Goal: Information Seeking & Learning: Learn about a topic

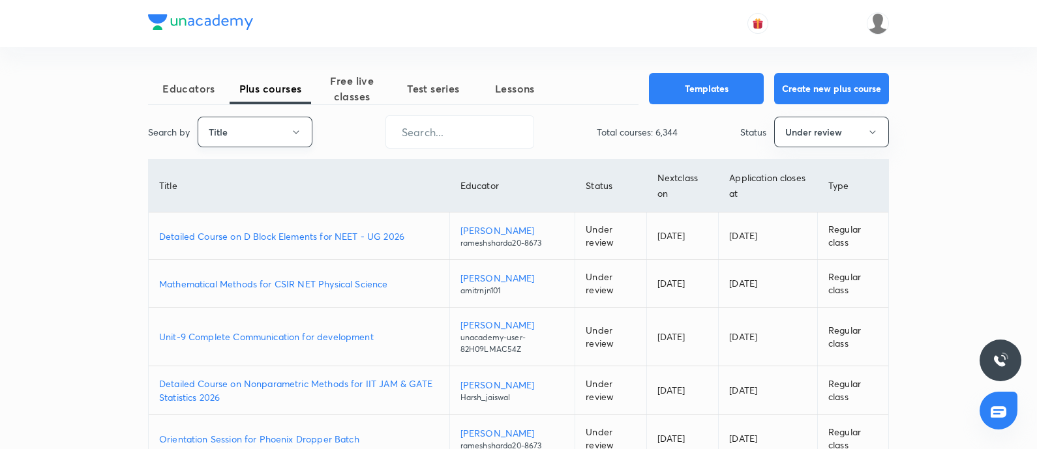
click at [278, 117] on button "Title" at bounding box center [255, 132] width 115 height 31
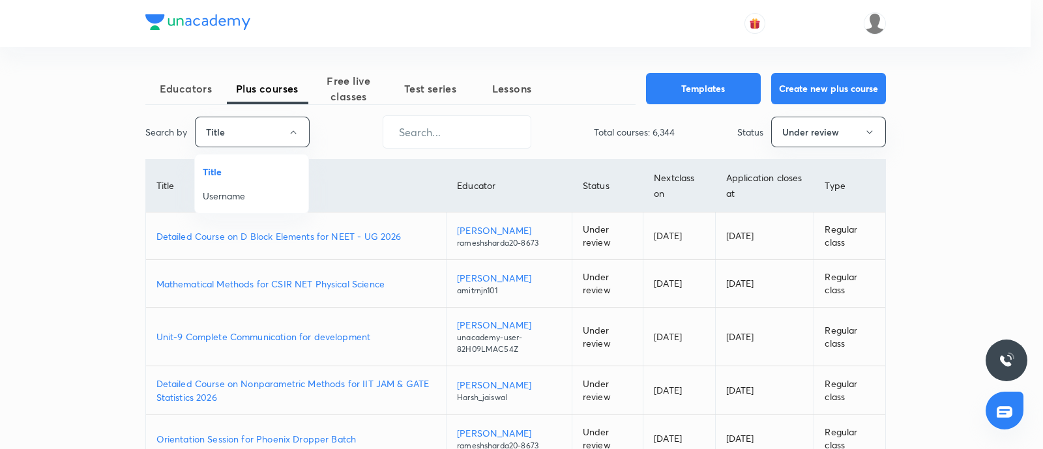
click at [236, 187] on li "Username" at bounding box center [251, 196] width 113 height 24
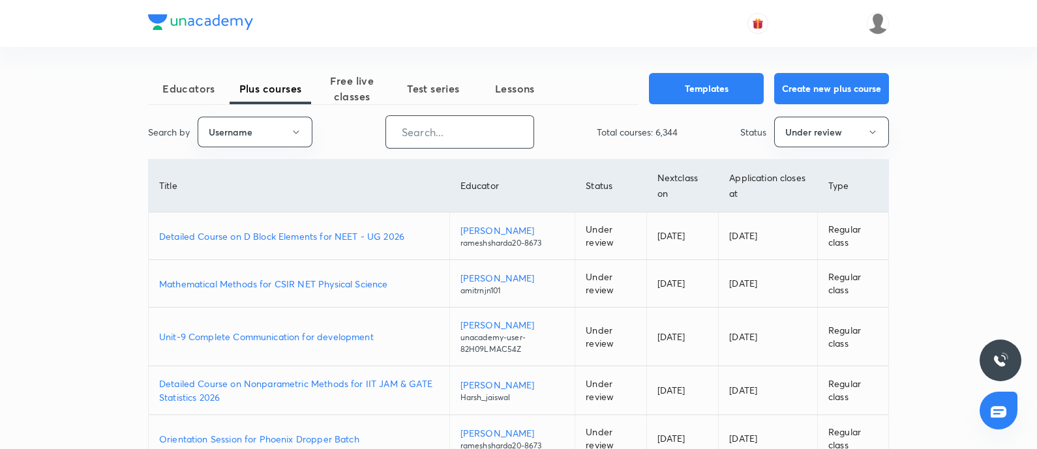
click at [471, 131] on input "text" at bounding box center [459, 131] width 147 height 33
paste input "unacademy-user-u20xm0bh313b"
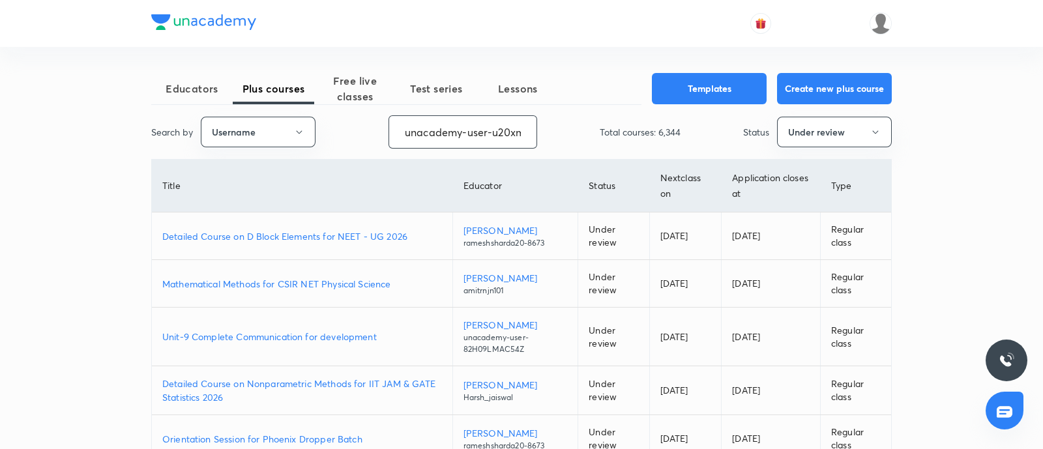
scroll to position [0, 46]
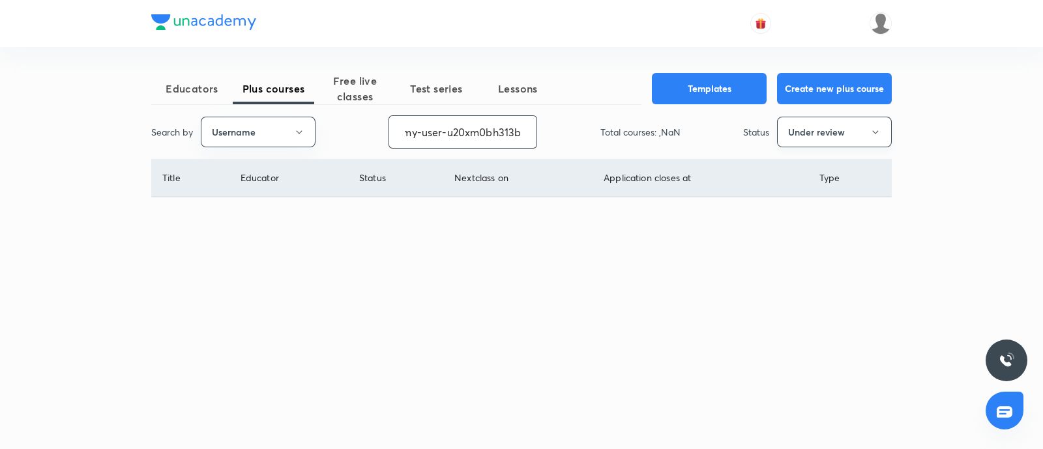
type input "unacademy-user-u20xm0bh313b"
click at [802, 137] on button "Under review" at bounding box center [834, 132] width 115 height 31
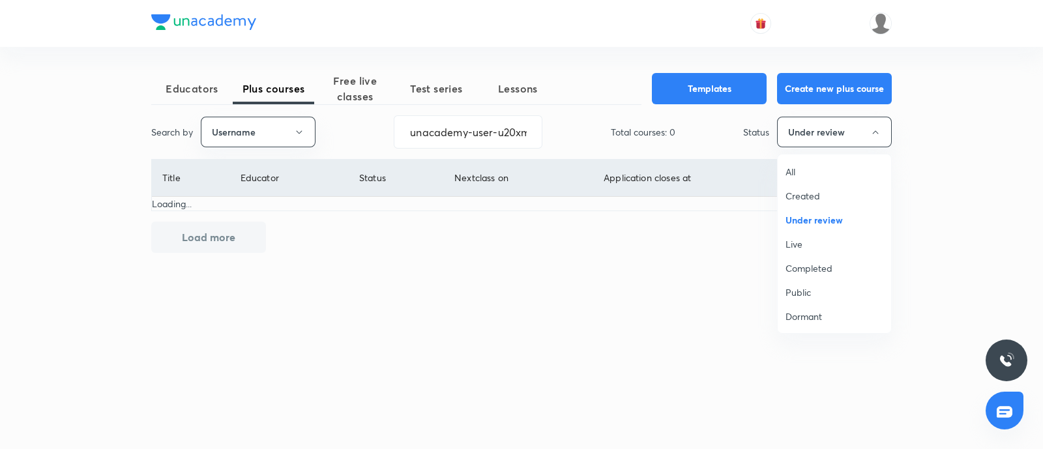
click at [795, 241] on span "Live" at bounding box center [835, 244] width 98 height 14
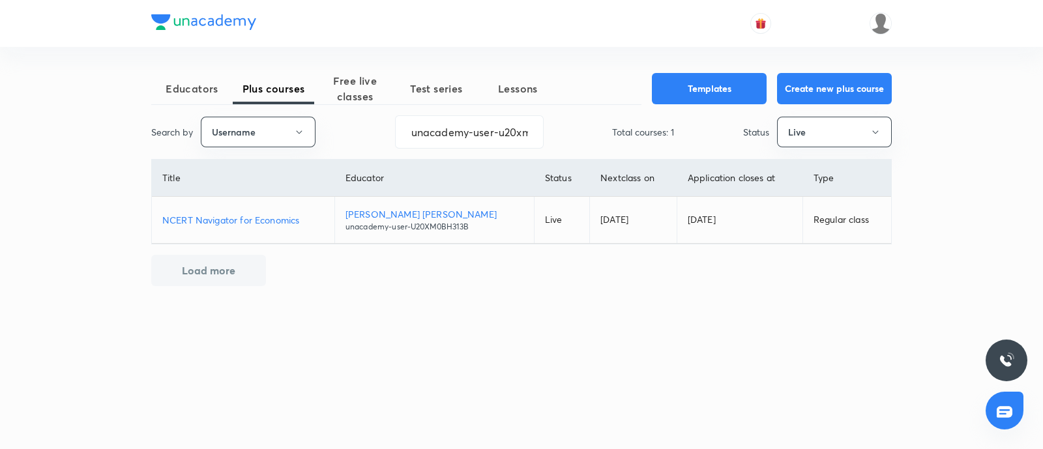
click at [251, 221] on p "NCERT Navigator for Economics" at bounding box center [243, 220] width 162 height 14
click at [825, 135] on button "Live" at bounding box center [834, 132] width 115 height 31
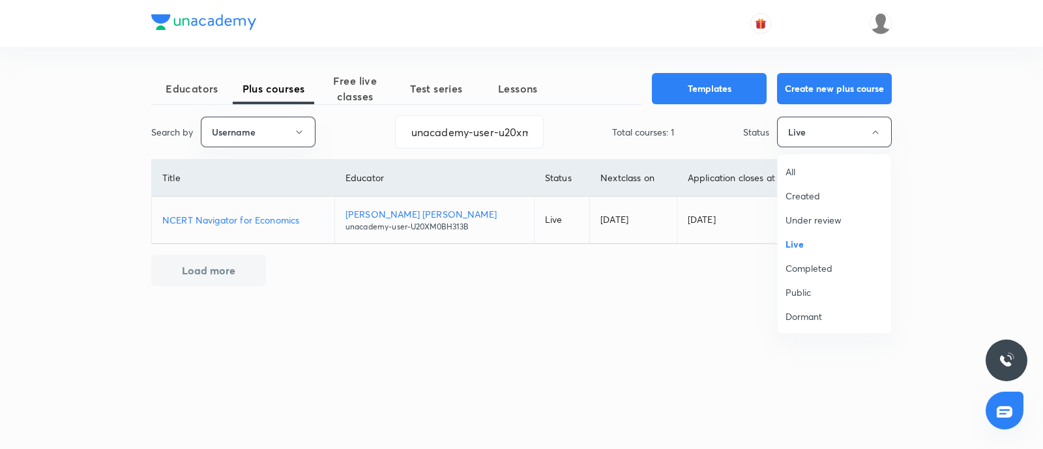
click at [803, 213] on span "Under review" at bounding box center [835, 220] width 98 height 14
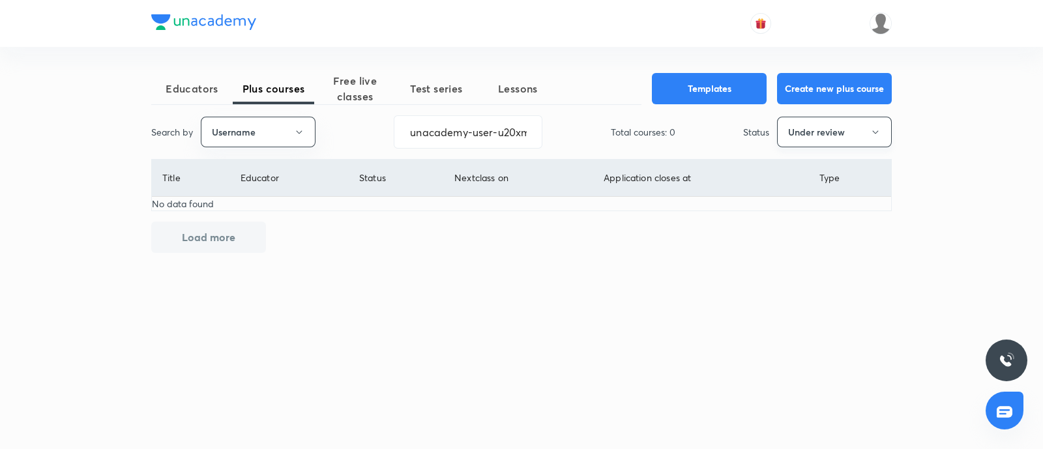
click at [841, 142] on button "Under review" at bounding box center [834, 132] width 115 height 31
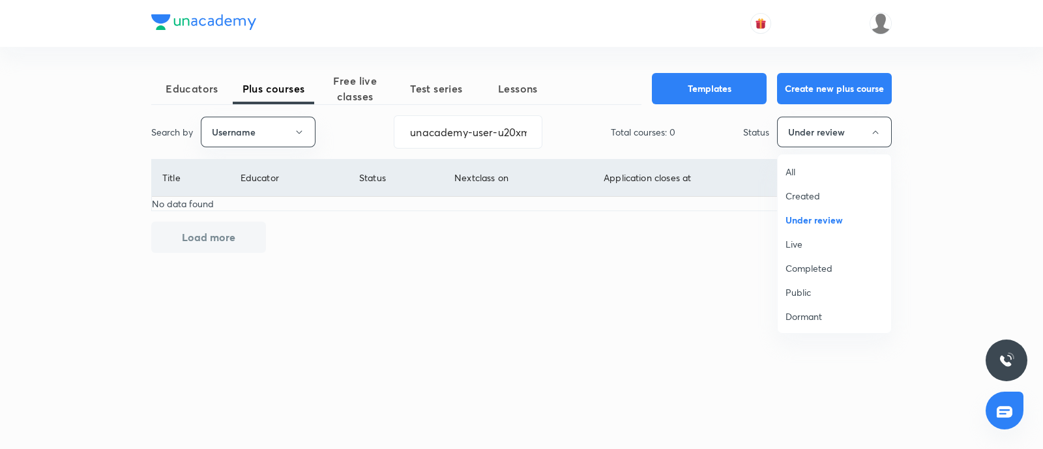
click at [803, 193] on span "Created" at bounding box center [835, 196] width 98 height 14
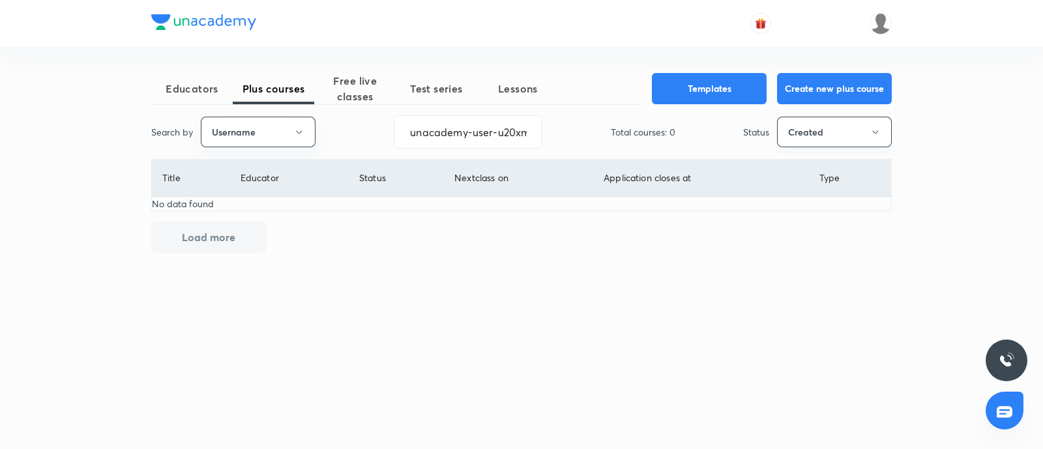
click at [823, 139] on button "Created" at bounding box center [834, 132] width 115 height 31
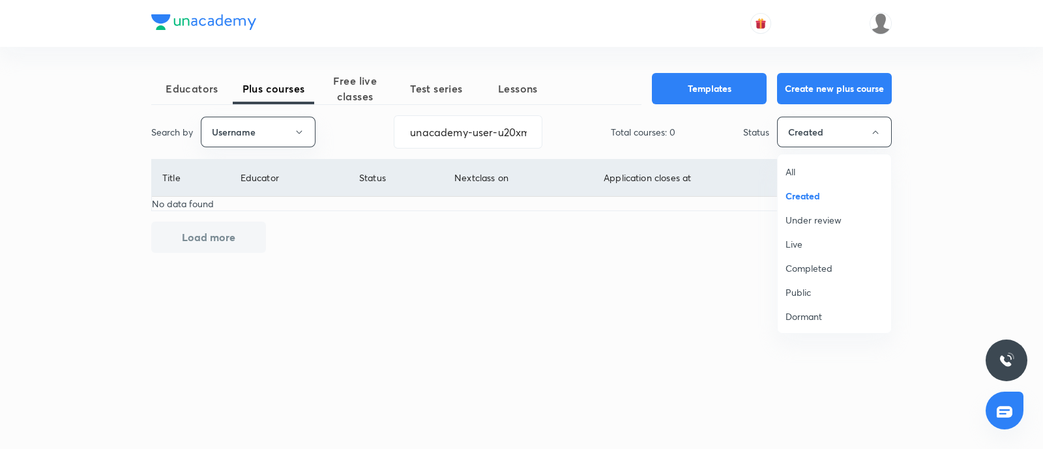
click at [818, 220] on span "Under review" at bounding box center [835, 220] width 98 height 14
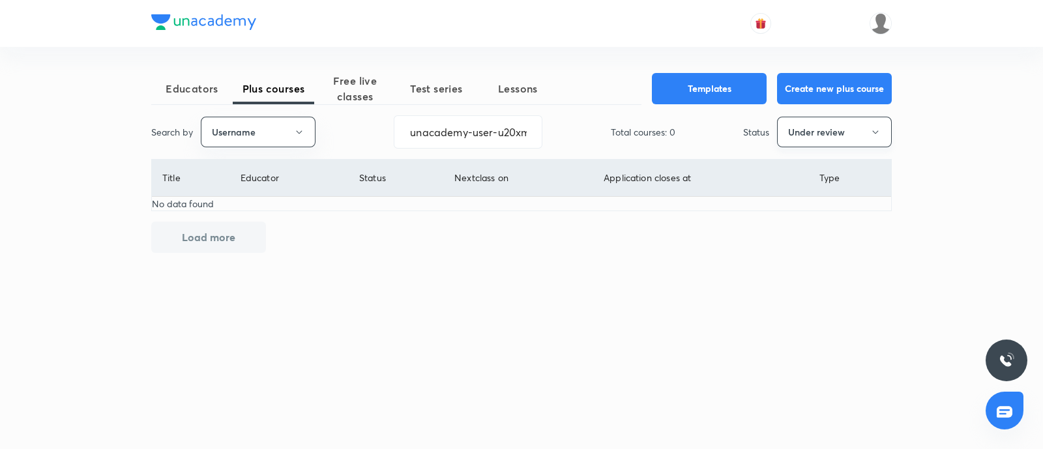
click at [835, 132] on button "Under review" at bounding box center [834, 132] width 115 height 31
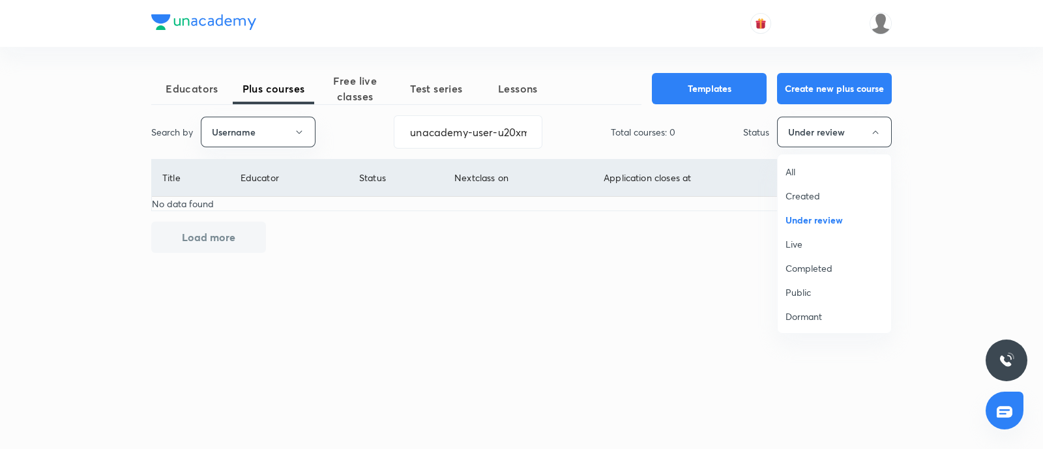
click at [825, 243] on span "Live" at bounding box center [835, 244] width 98 height 14
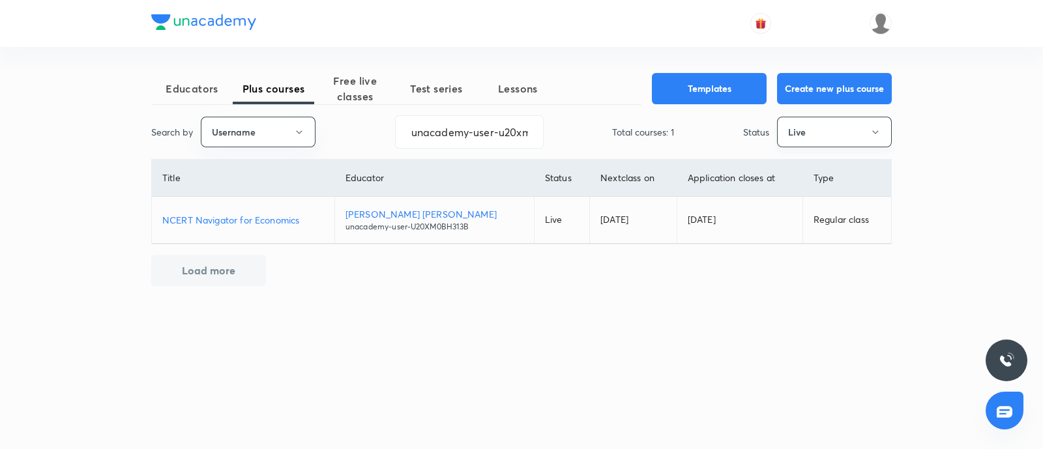
click at [826, 131] on button "Live" at bounding box center [834, 132] width 115 height 31
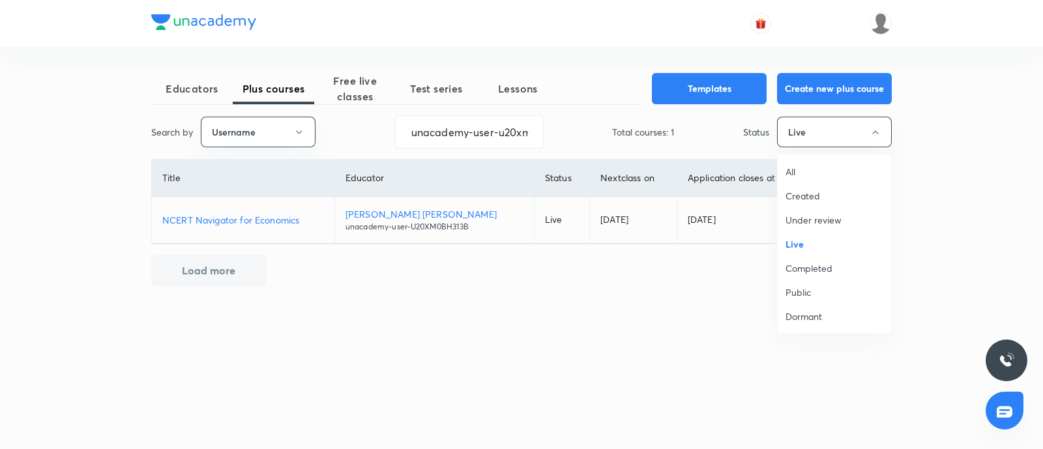
click at [521, 295] on div at bounding box center [521, 224] width 1043 height 449
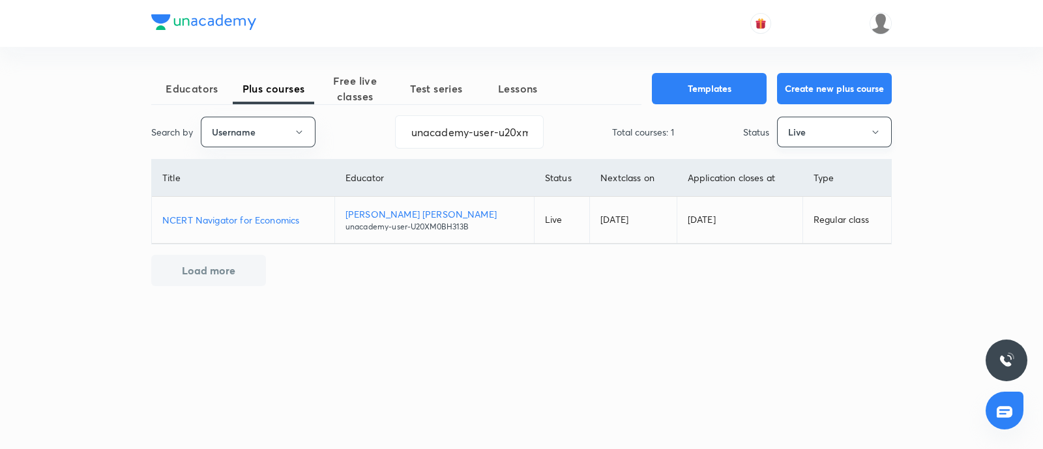
click at [792, 138] on button "Live" at bounding box center [834, 132] width 115 height 31
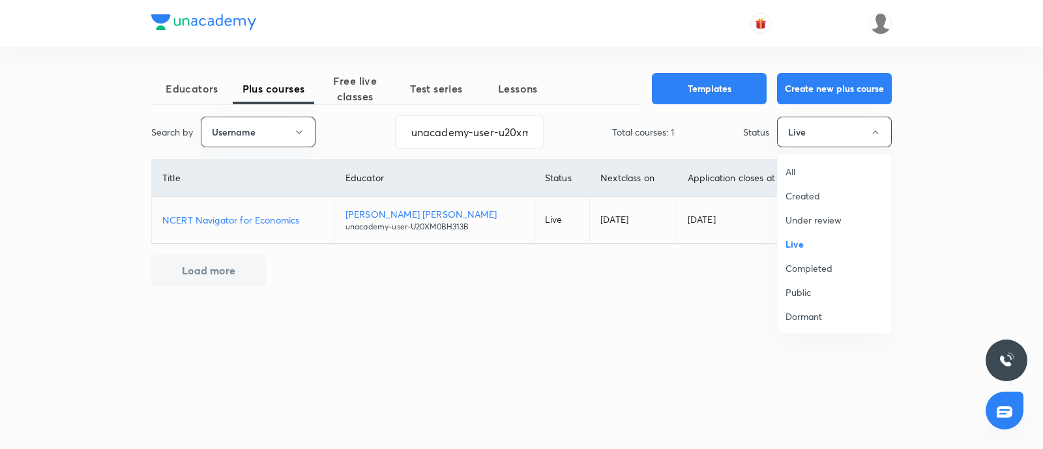
click at [828, 217] on span "Under review" at bounding box center [835, 220] width 98 height 14
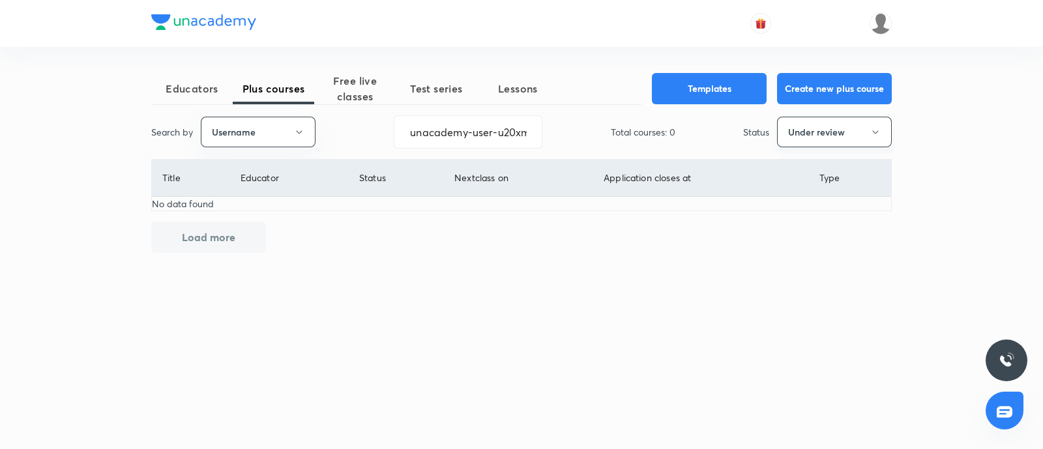
drag, startPoint x: 404, startPoint y: 125, endPoint x: 861, endPoint y: 147, distance: 457.1
click at [841, 145] on div "Search by Username unacademy-user-u20xm0bh313b ​ Total courses: 0 Status Under …" at bounding box center [521, 131] width 741 height 33
click at [348, 76] on span "Free live classes" at bounding box center [355, 88] width 82 height 31
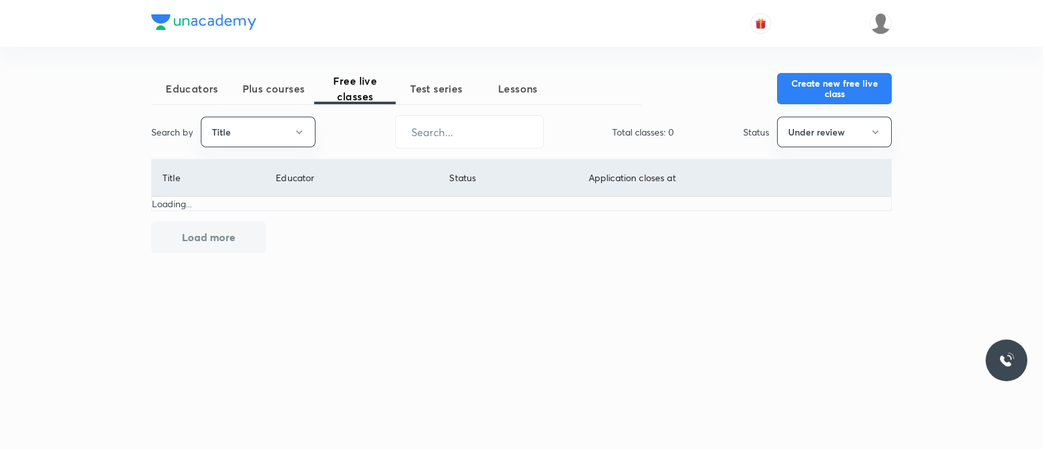
click at [299, 75] on button "Plus courses" at bounding box center [274, 88] width 82 height 31
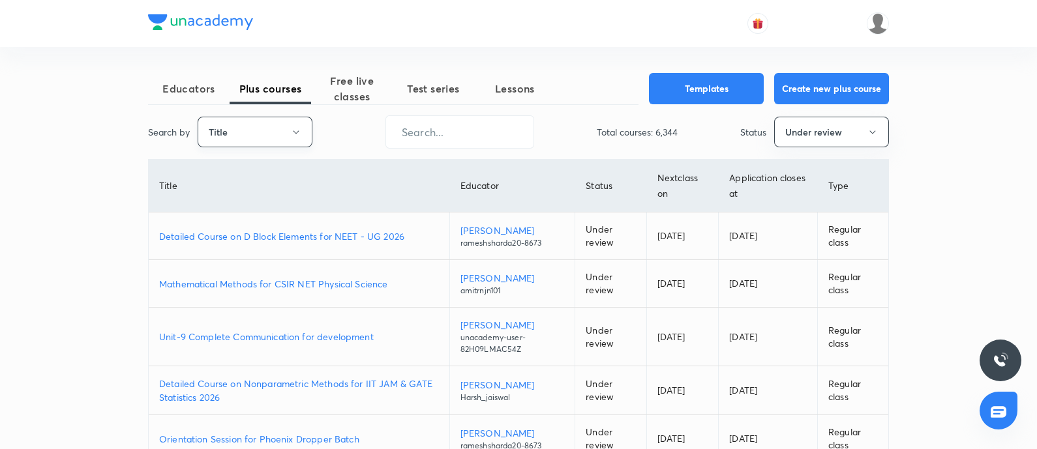
click at [265, 125] on button "Title" at bounding box center [255, 132] width 115 height 31
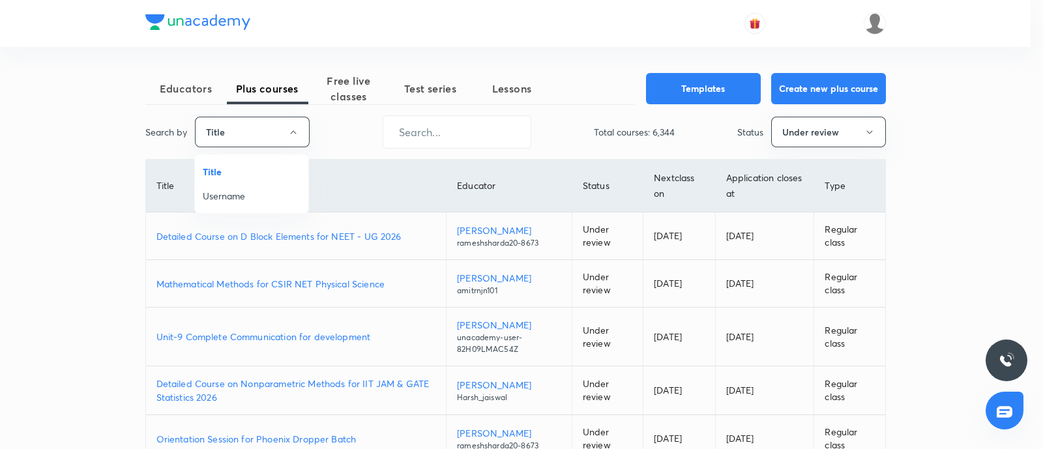
click at [247, 194] on span "Username" at bounding box center [252, 196] width 98 height 14
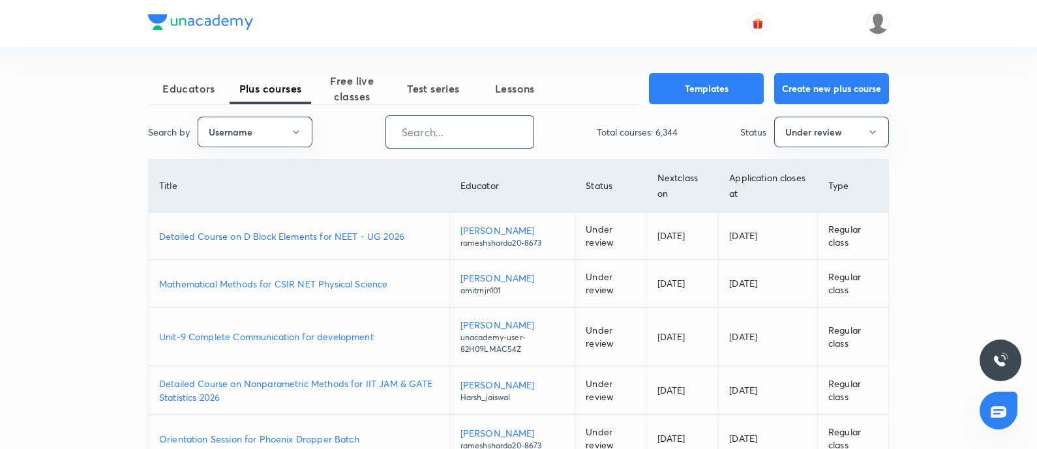
click at [411, 135] on input "text" at bounding box center [459, 131] width 147 height 33
paste input "unacademy-user-u20xm0bh313b"
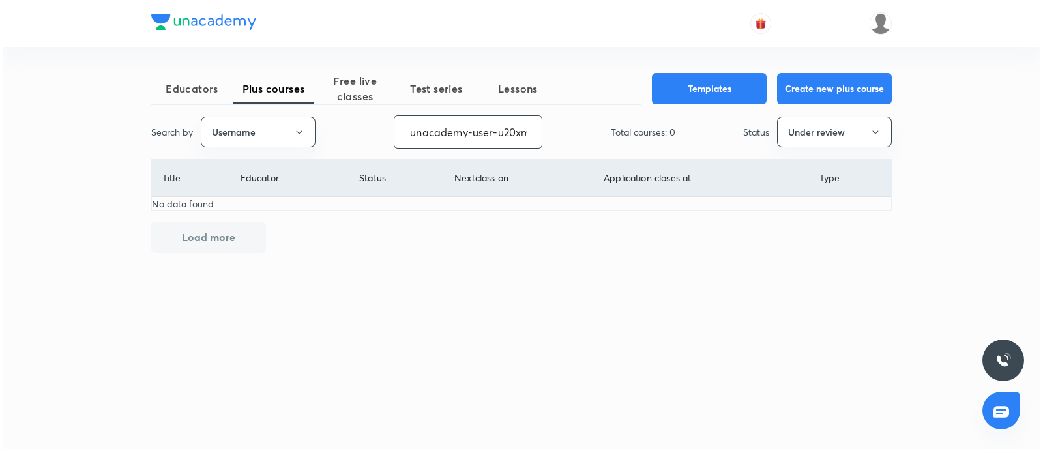
scroll to position [0, 46]
type input "unacademy-user-u20xm0bh313b"
click at [818, 128] on button "Under review" at bounding box center [834, 132] width 115 height 31
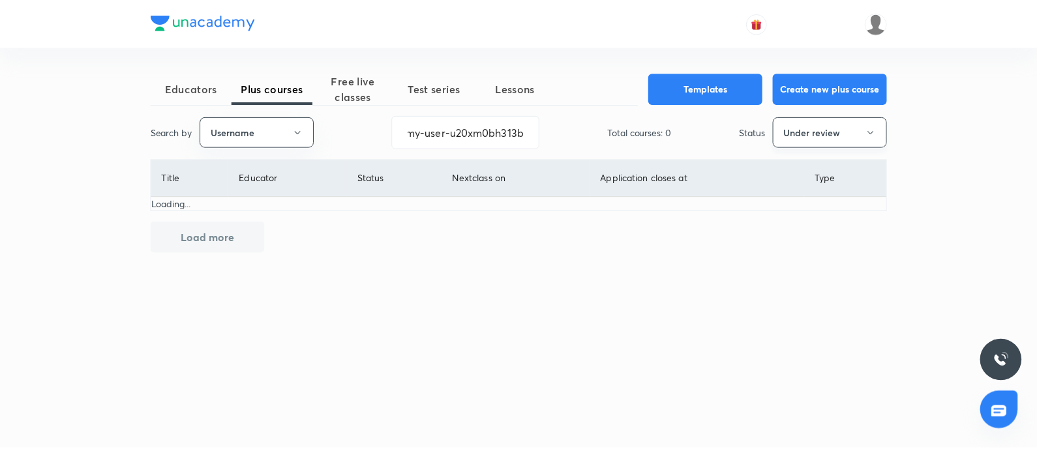
scroll to position [0, 0]
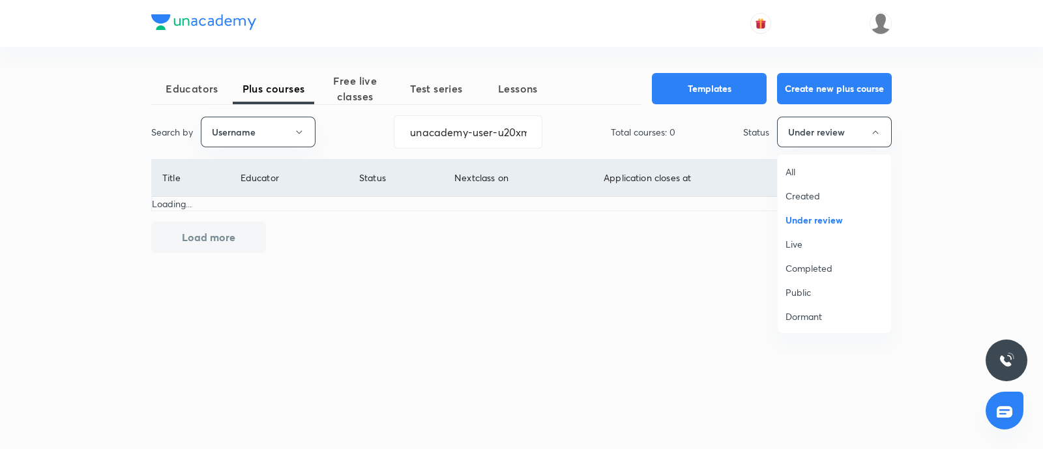
click at [811, 244] on span "Live" at bounding box center [835, 244] width 98 height 14
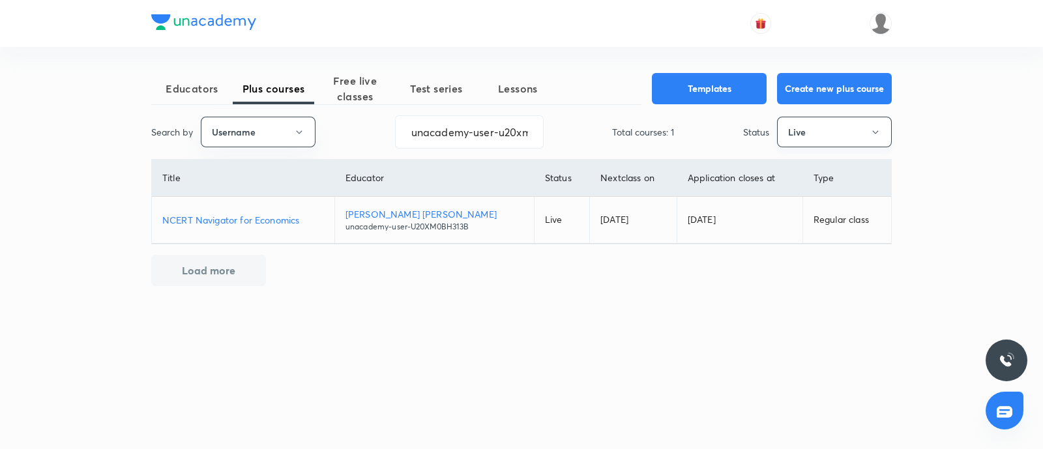
click at [823, 119] on button "Live" at bounding box center [834, 132] width 115 height 31
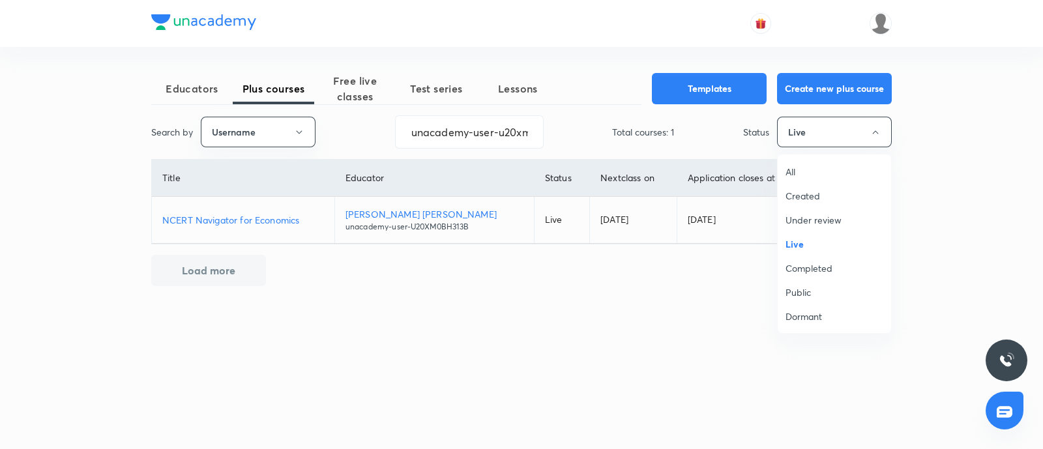
click at [811, 200] on span "Created" at bounding box center [835, 196] width 98 height 14
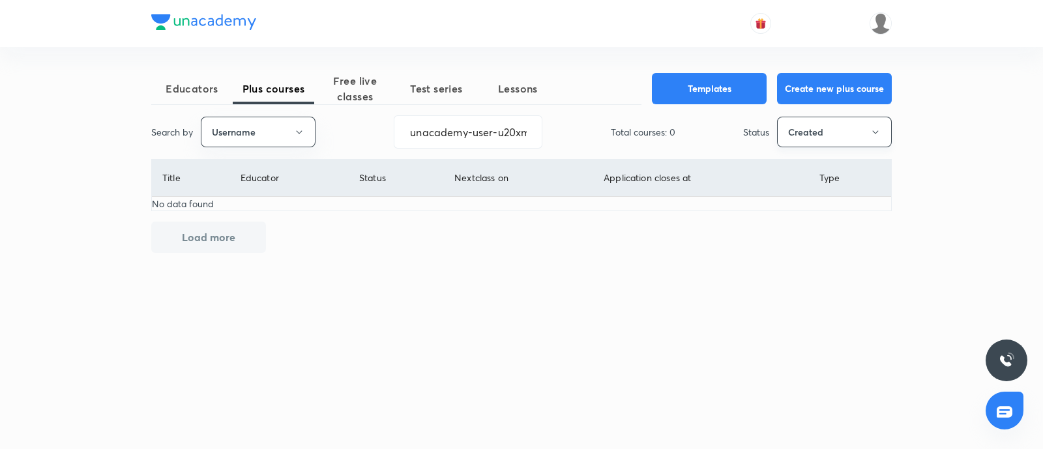
click at [813, 132] on button "Created" at bounding box center [834, 132] width 115 height 31
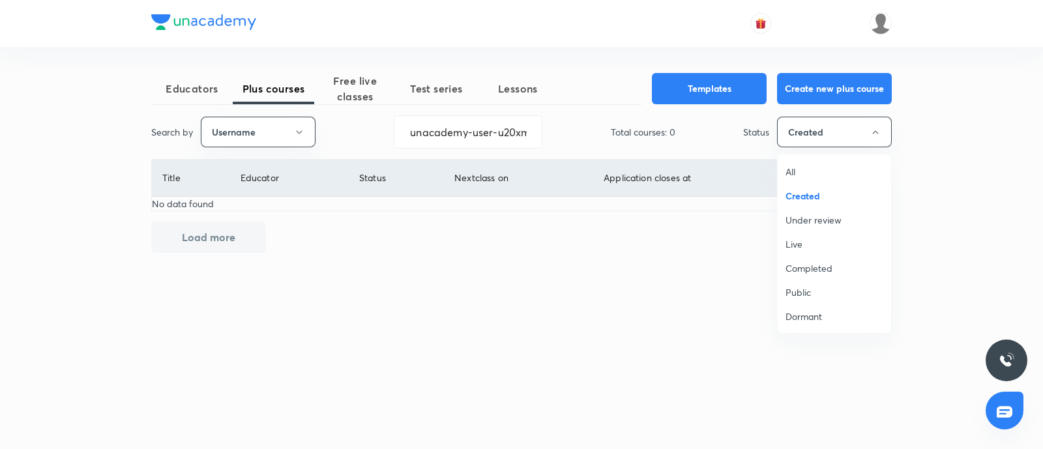
click at [796, 162] on li "All" at bounding box center [834, 172] width 113 height 24
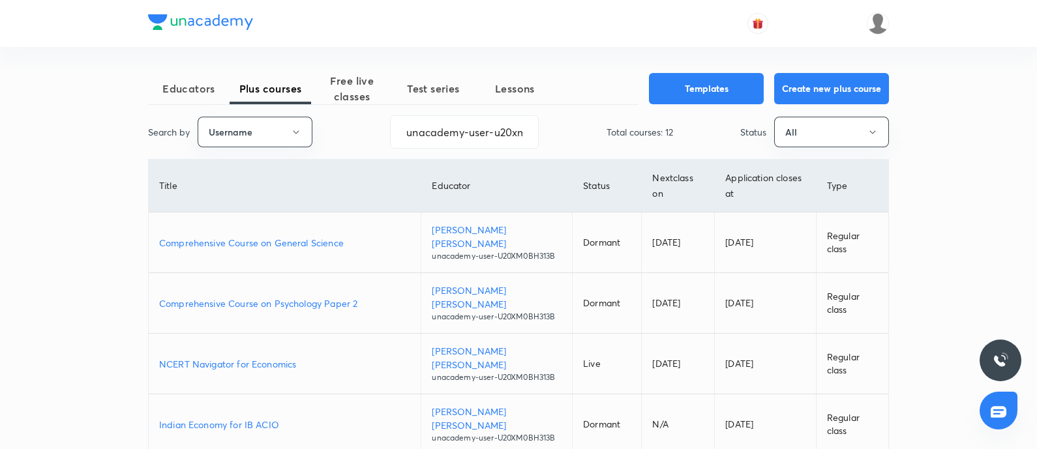
click at [301, 302] on p "Comprehensive Course on Psychology Paper 2" at bounding box center [284, 304] width 251 height 14
drag, startPoint x: 787, startPoint y: 132, endPoint x: 790, endPoint y: 125, distance: 7.9
click at [790, 125] on button "All" at bounding box center [831, 132] width 115 height 31
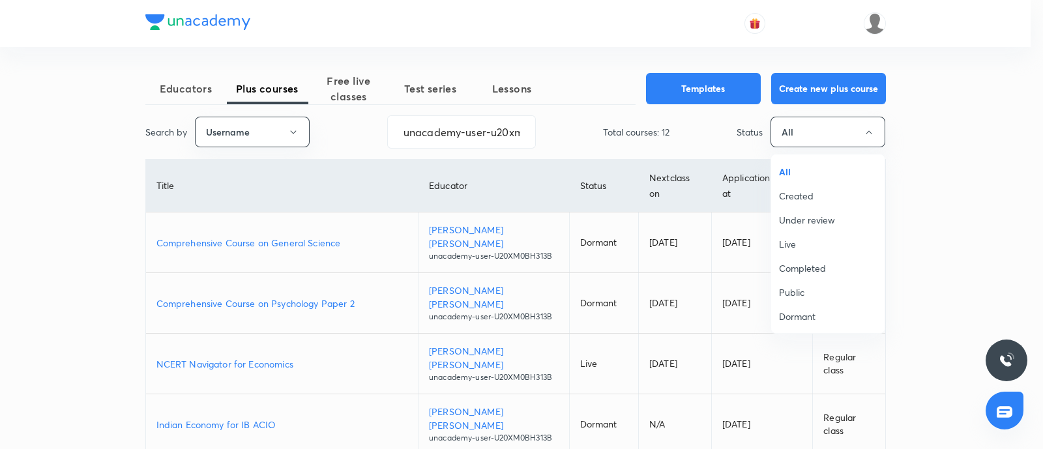
click at [809, 265] on span "Completed" at bounding box center [828, 269] width 98 height 14
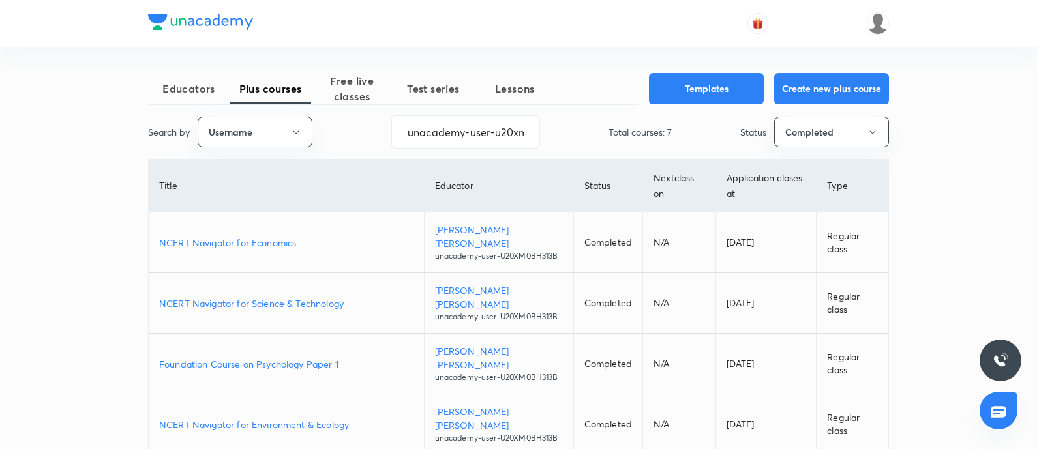
click at [244, 359] on p "Foundation Course on Psychology Paper 1" at bounding box center [286, 364] width 254 height 14
drag, startPoint x: 405, startPoint y: 132, endPoint x: 834, endPoint y: 104, distance: 430.1
click at [834, 104] on div "Educators Plus courses Free live classes Test series Lessons Templates Create n…" at bounding box center [518, 376] width 741 height 607
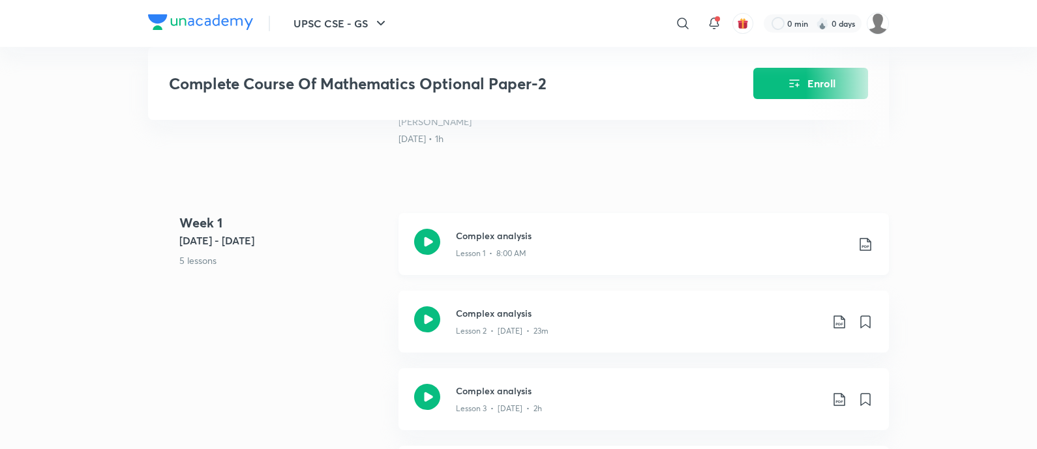
click at [433, 255] on icon at bounding box center [427, 242] width 26 height 26
click at [432, 255] on icon at bounding box center [427, 242] width 26 height 26
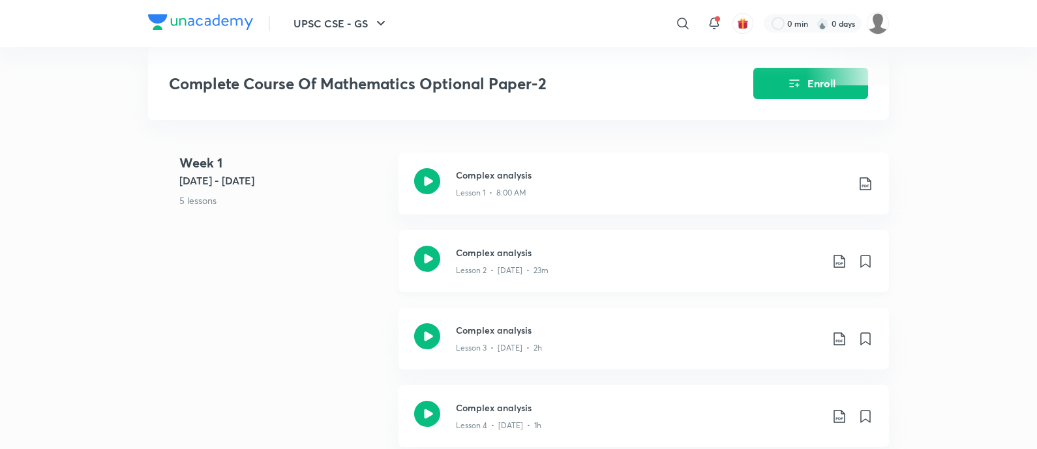
scroll to position [570, 0]
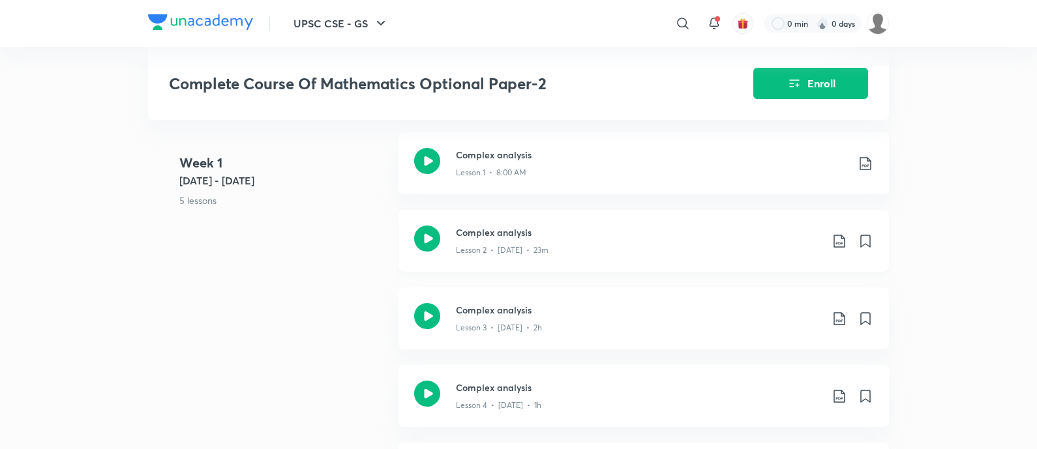
click at [432, 252] on icon at bounding box center [427, 239] width 26 height 26
click at [468, 239] on h3 "Complex analysis" at bounding box center [638, 233] width 365 height 14
click at [548, 317] on h3 "Complex analysis" at bounding box center [638, 310] width 365 height 14
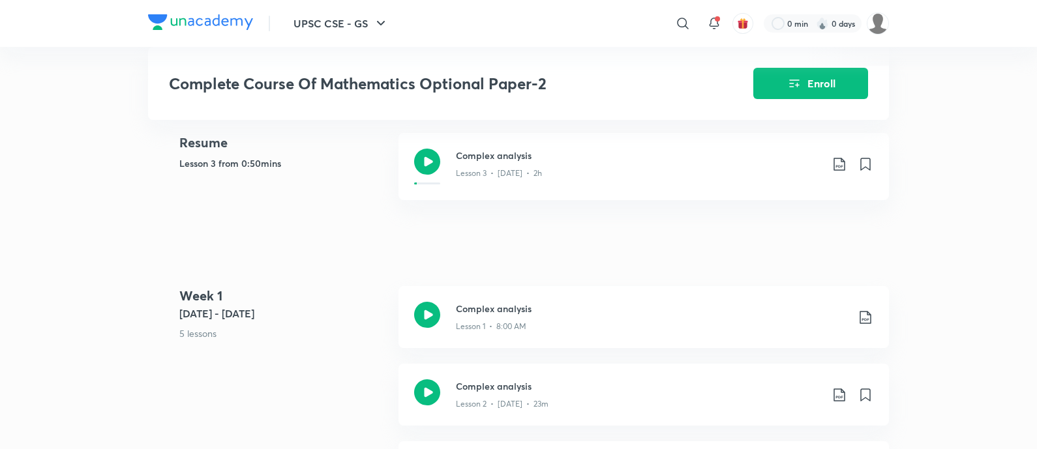
scroll to position [570, 0]
click at [471, 315] on h3 "Complex analysis" at bounding box center [651, 308] width 391 height 14
click at [510, 332] on p "Lesson 1 • 8:00 AM" at bounding box center [491, 326] width 70 height 12
click at [508, 332] on p "Lesson 1 • 8:00 AM" at bounding box center [491, 326] width 70 height 12
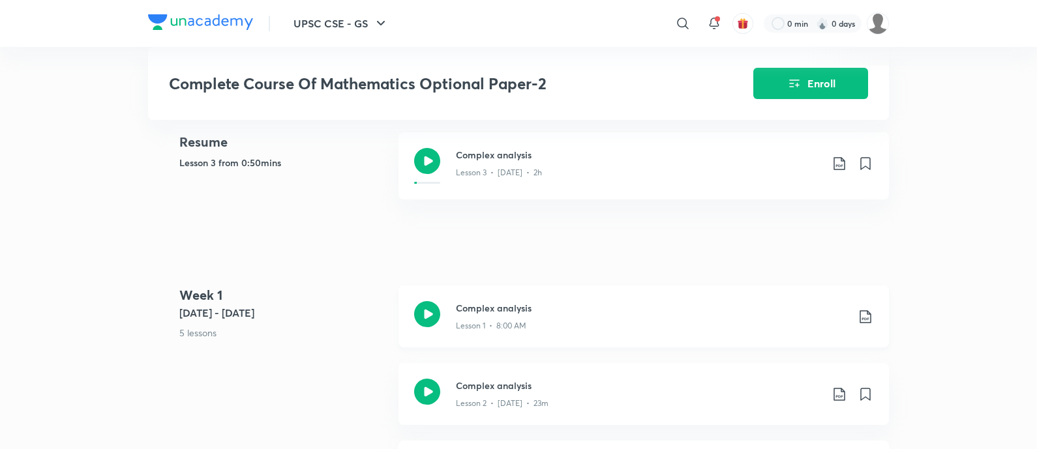
scroll to position [897, 0]
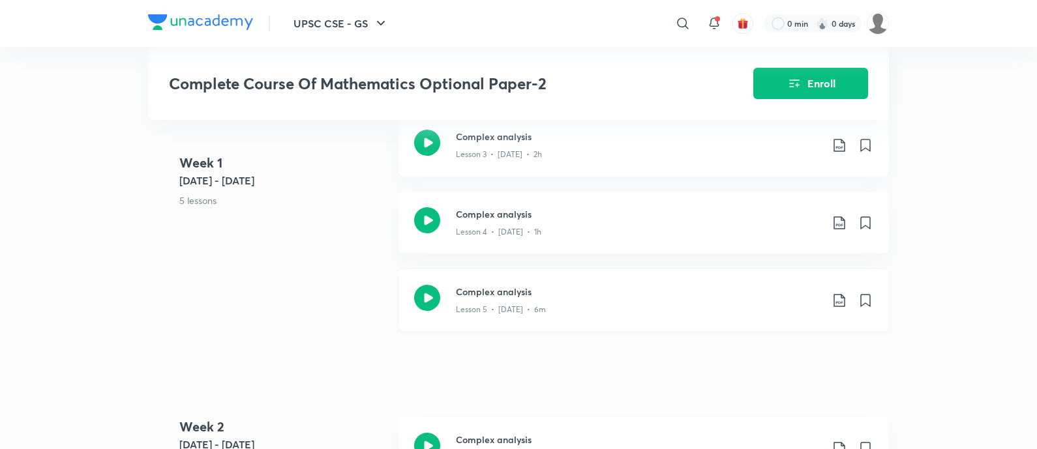
click at [504, 299] on h3 "Complex analysis" at bounding box center [638, 292] width 365 height 14
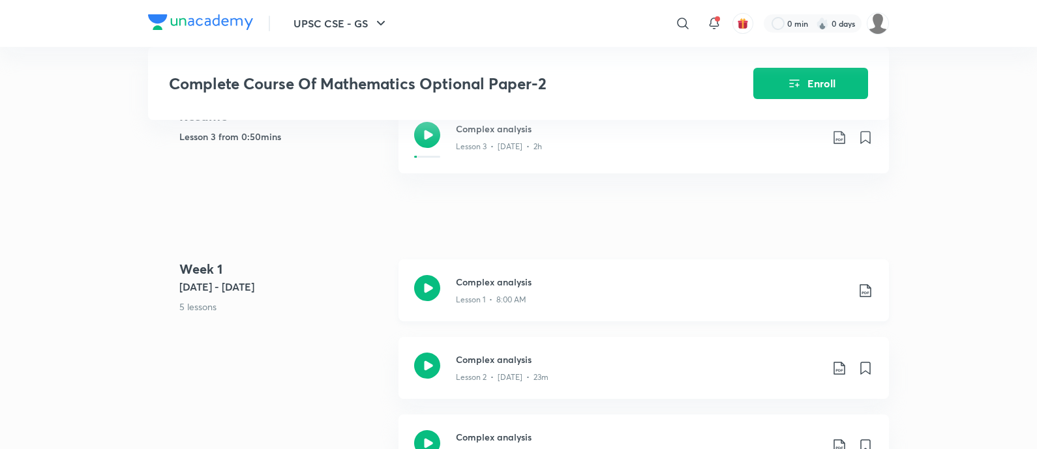
scroll to position [570, 0]
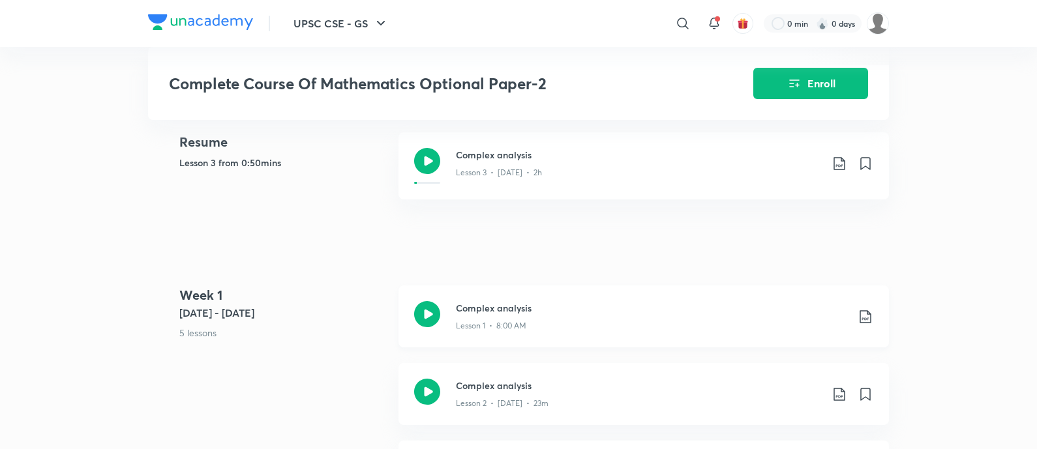
click at [503, 315] on h3 "Complex analysis" at bounding box center [651, 308] width 391 height 14
click at [497, 315] on h3 "Complex analysis" at bounding box center [651, 308] width 391 height 14
click at [499, 315] on h3 "Complex analysis" at bounding box center [651, 308] width 391 height 14
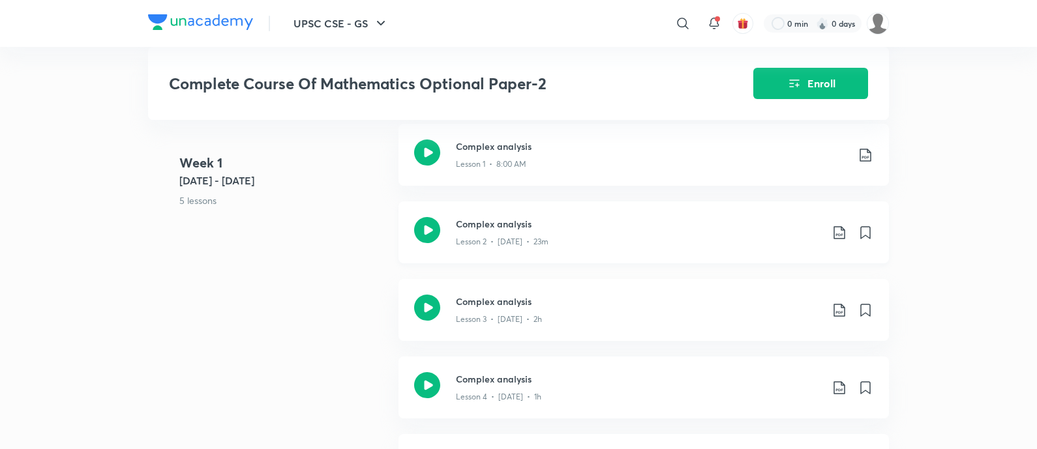
scroll to position [734, 0]
click at [518, 246] on div "Lesson 2 • Mar 5 • 23m" at bounding box center [638, 237] width 365 height 17
